Goal: Transaction & Acquisition: Subscribe to service/newsletter

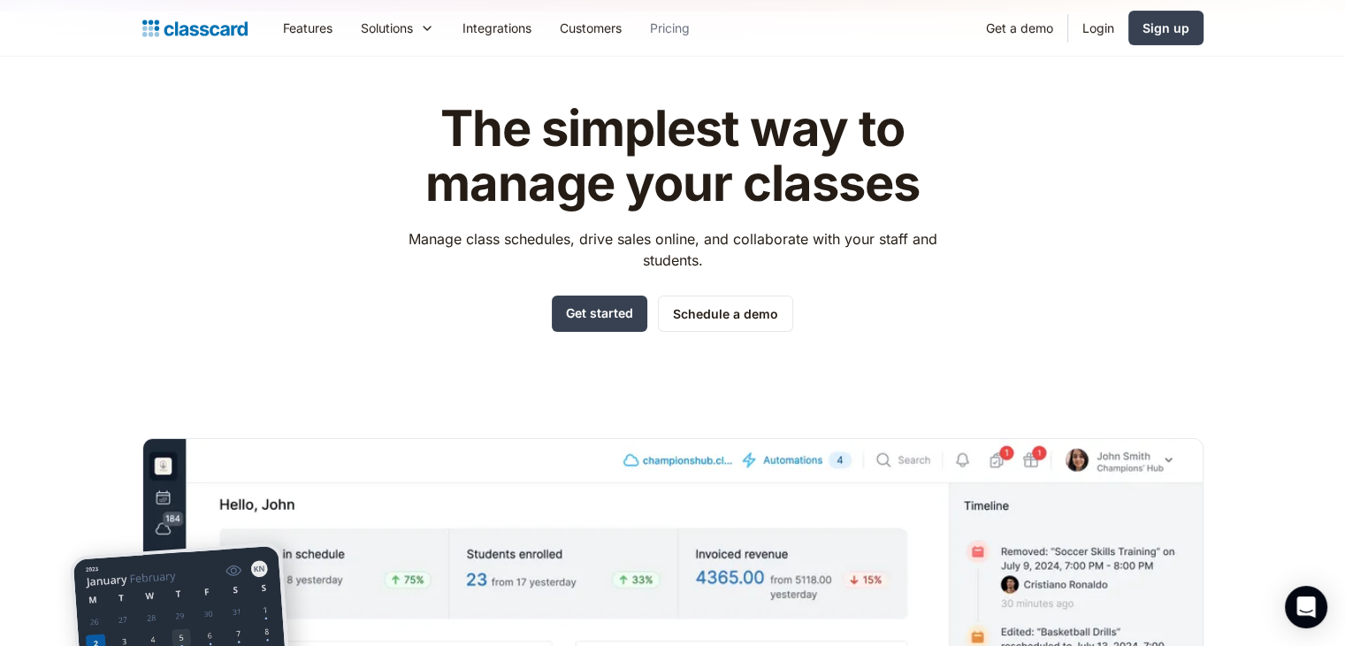
click at [680, 33] on link "Pricing" at bounding box center [670, 28] width 68 height 40
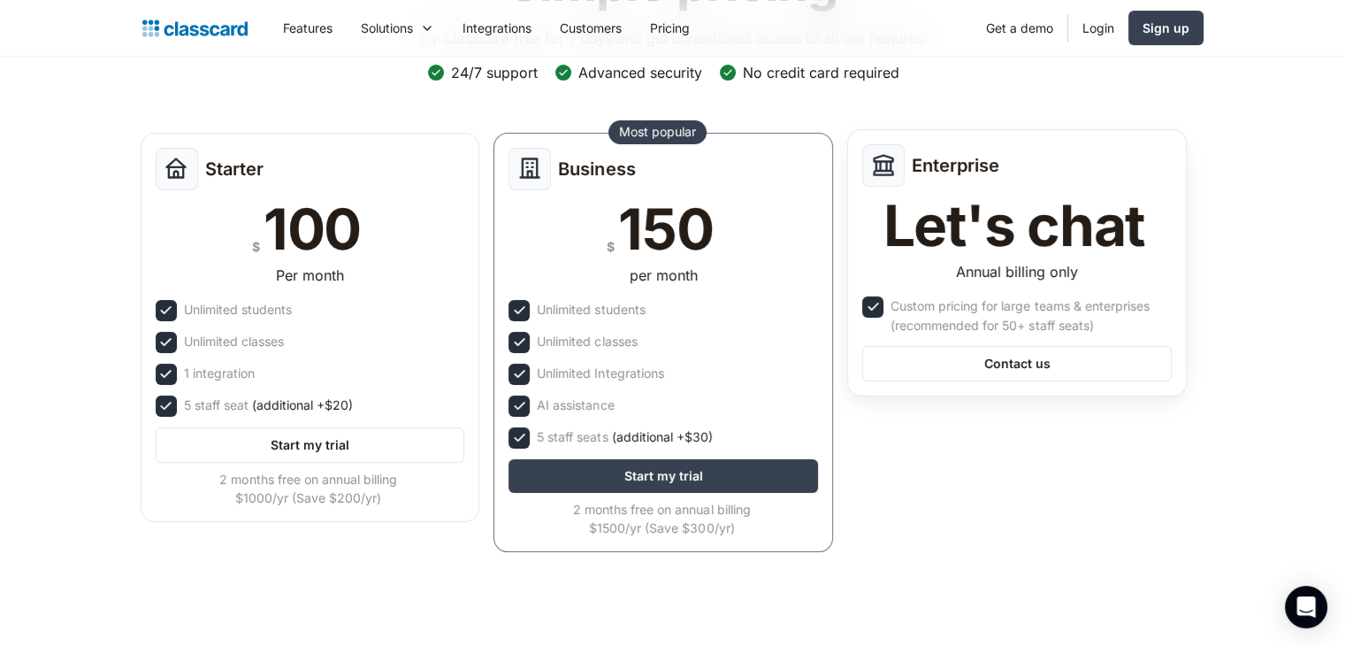
scroll to position [184, 0]
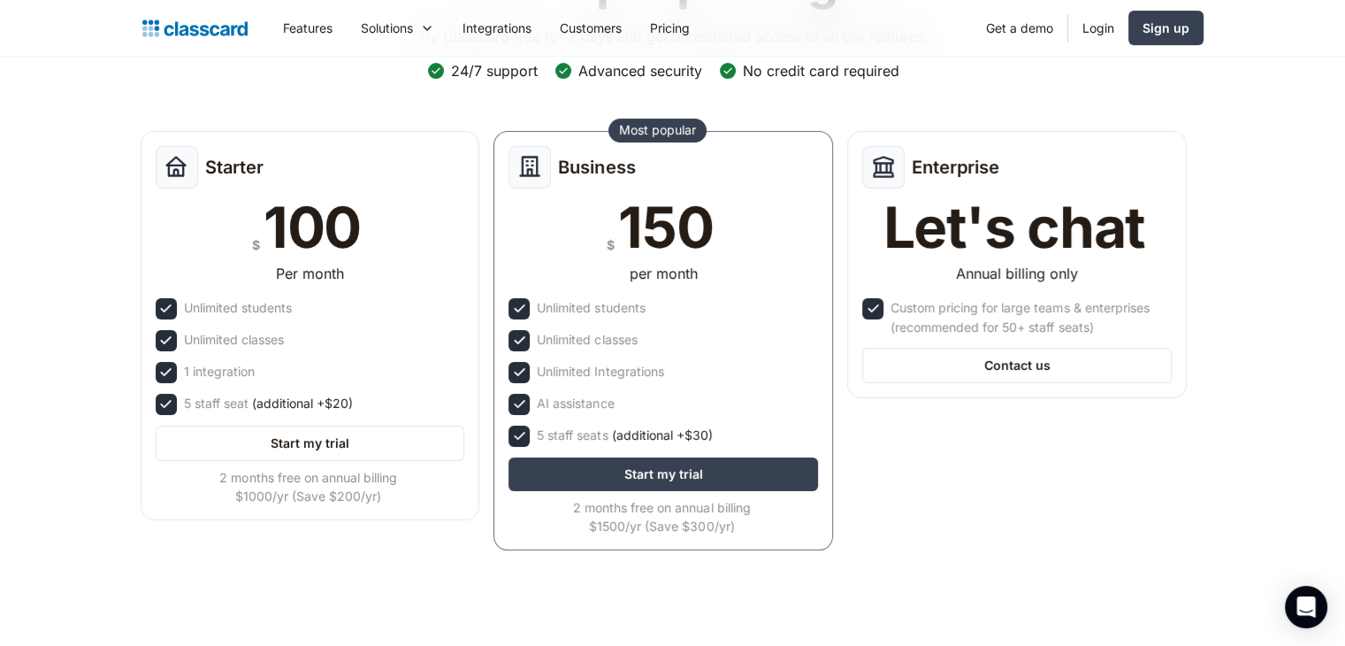
click at [939, 83] on div "Simple pricing Try Classcard free for 7 days and get unrestricted access to all…" at bounding box center [672, 251] width 1061 height 633
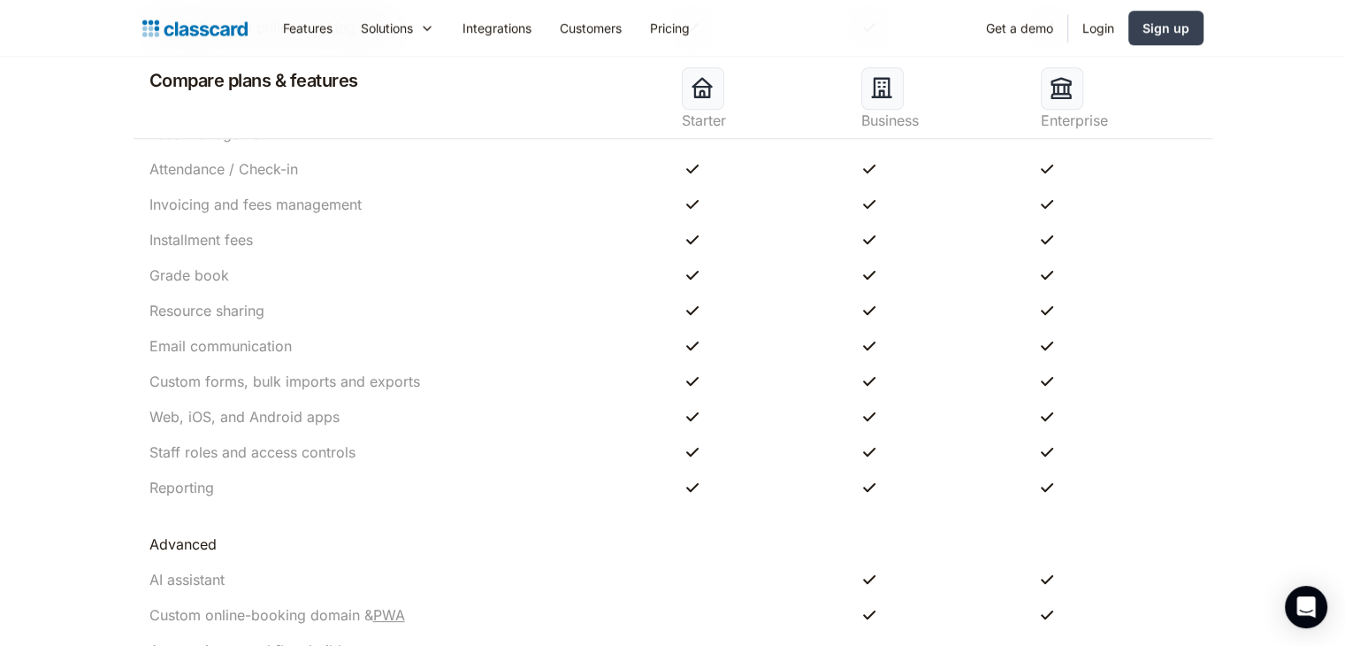
scroll to position [1414, 0]
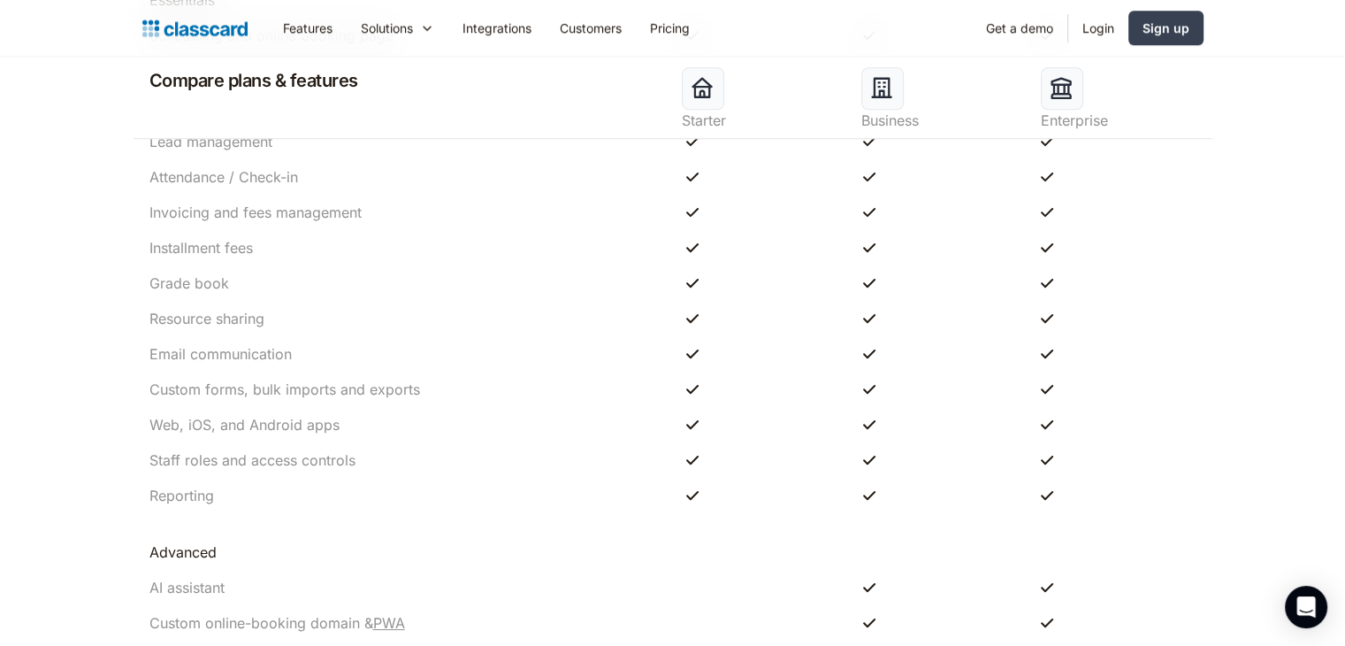
click at [1273, 356] on header "Compare plans & features Starter Business Enterprise Usage Students Unlimited U…" at bounding box center [672, 265] width 1345 height 1678
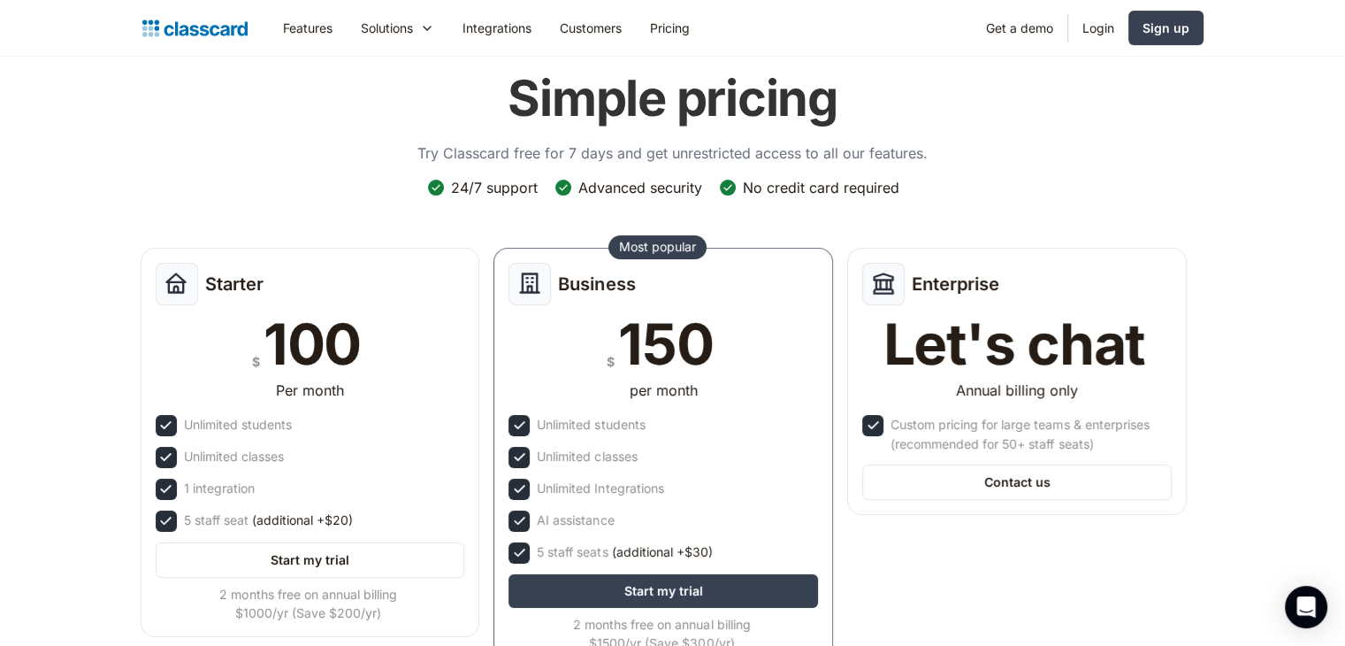
scroll to position [0, 0]
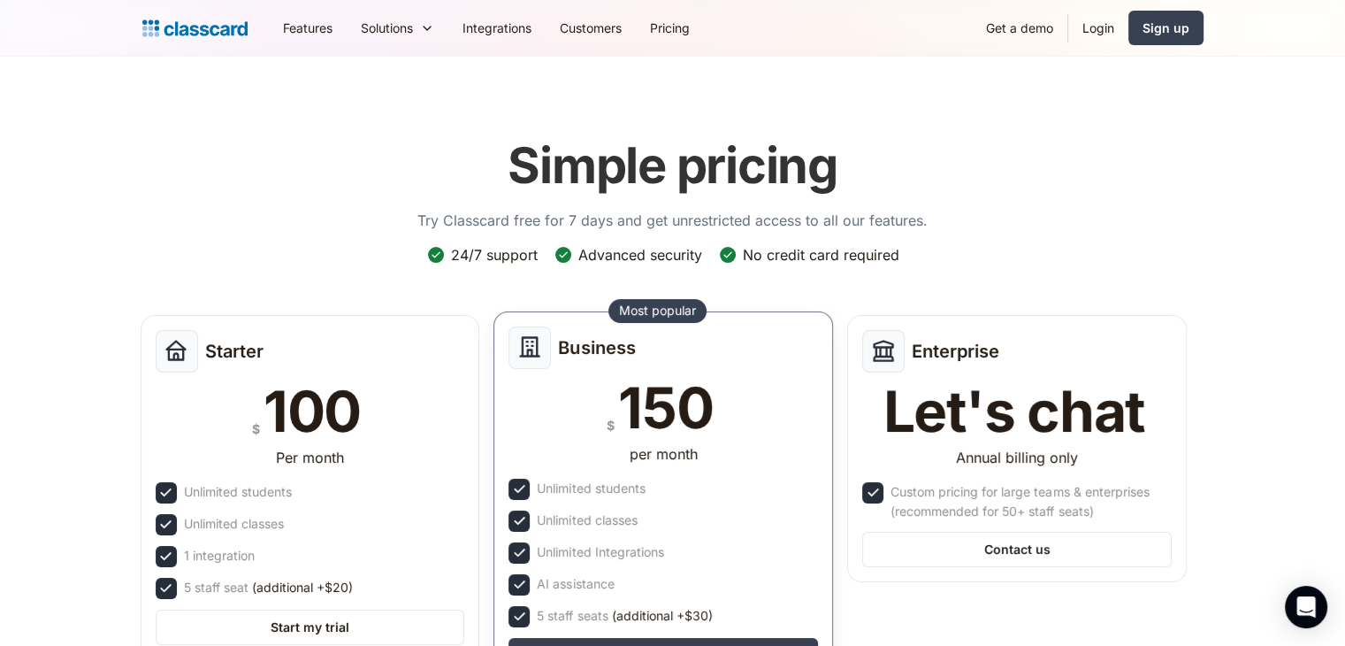
click at [667, 311] on div "Most popular" at bounding box center [657, 311] width 77 height 18
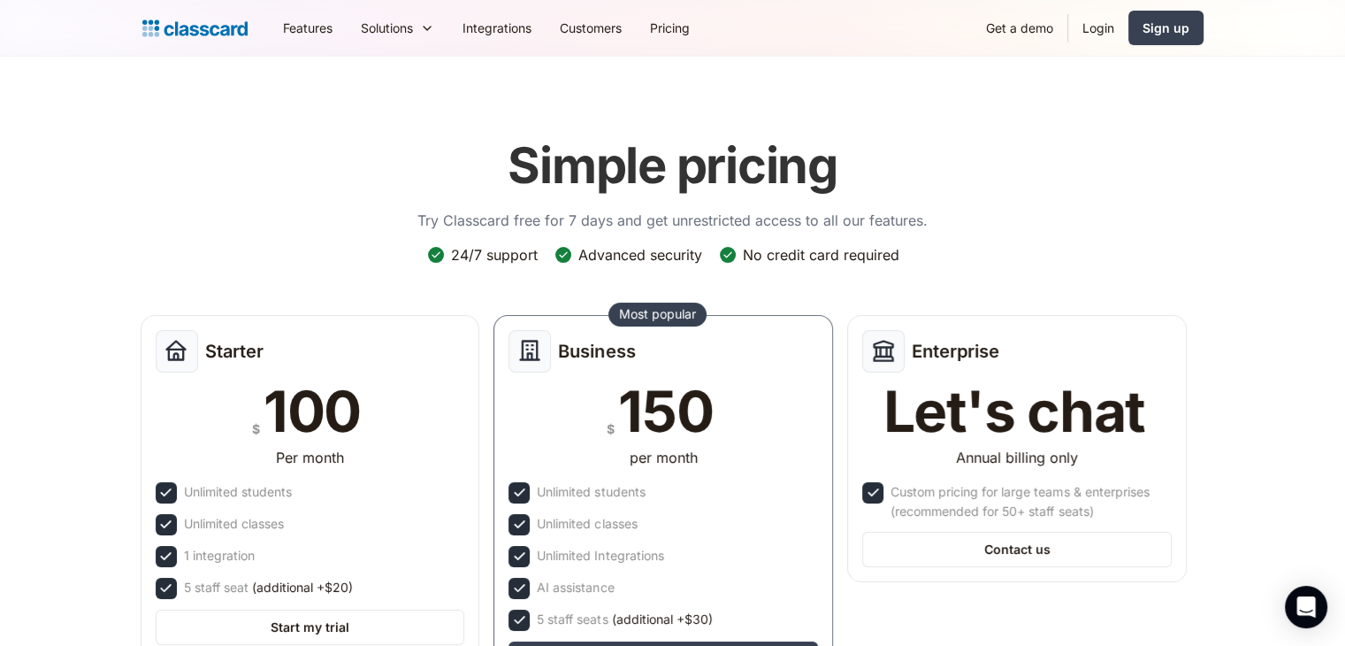
click at [1034, 229] on div "Simple pricing Try Classcard free for 7 days and get unrestricted access to all…" at bounding box center [672, 435] width 1061 height 633
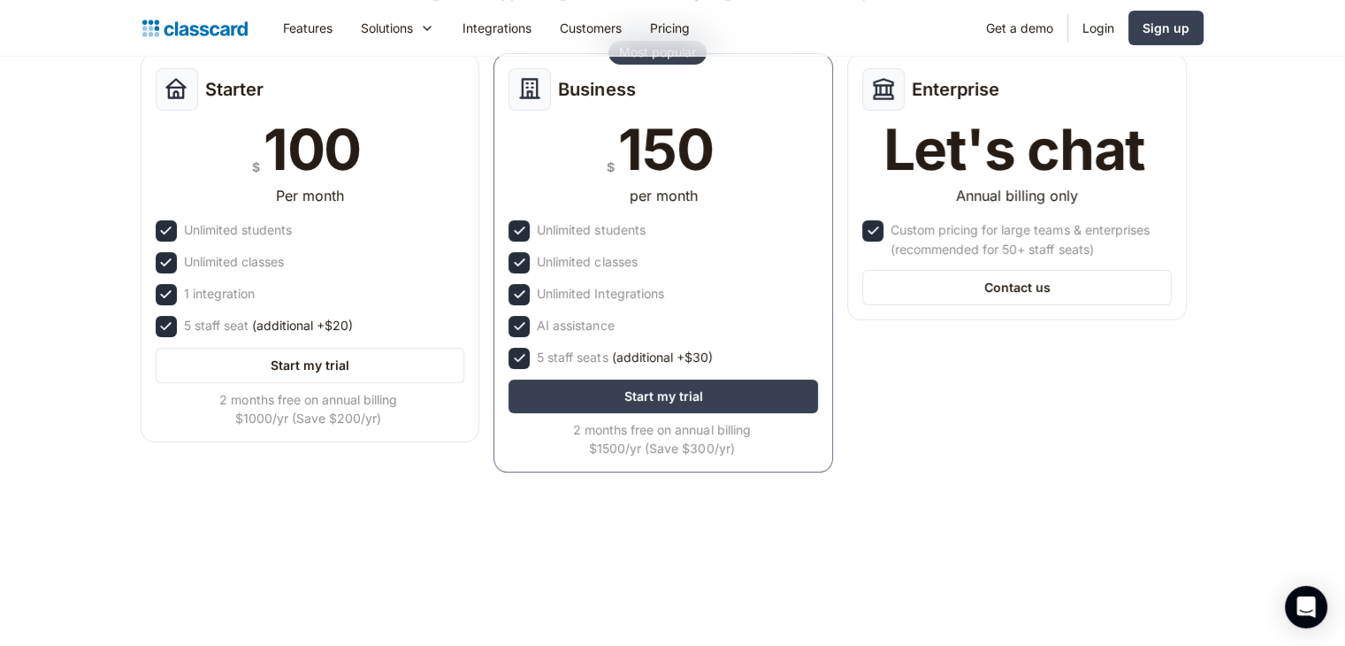
scroll to position [264, 0]
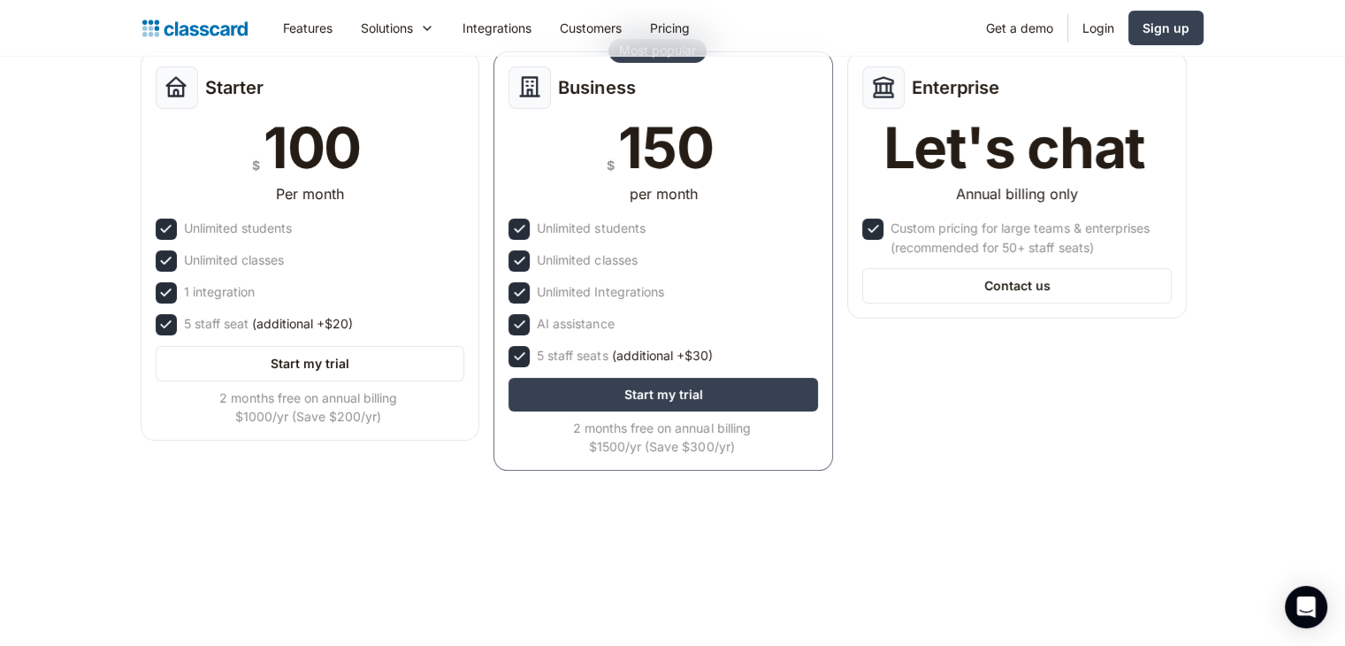
click at [914, 358] on div "Starter $ 100 Per month Unlimited students Unlimited classes 1 integration 5 st…" at bounding box center [664, 266] width 1061 height 444
